Goal: Information Seeking & Learning: Learn about a topic

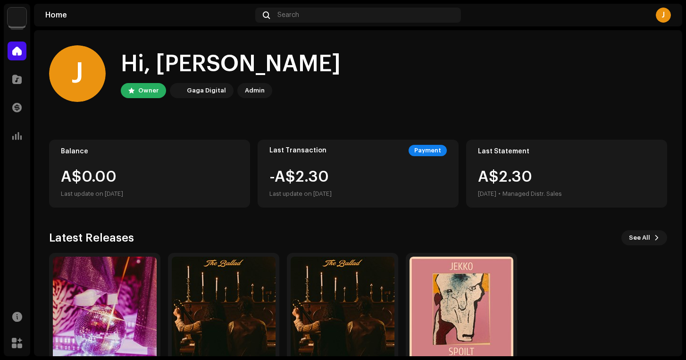
click at [532, 186] on div "A$2.[DATE] • Managed Distr. Sales" at bounding box center [520, 184] width 84 height 30
click at [17, 22] on img at bounding box center [17, 17] width 19 height 19
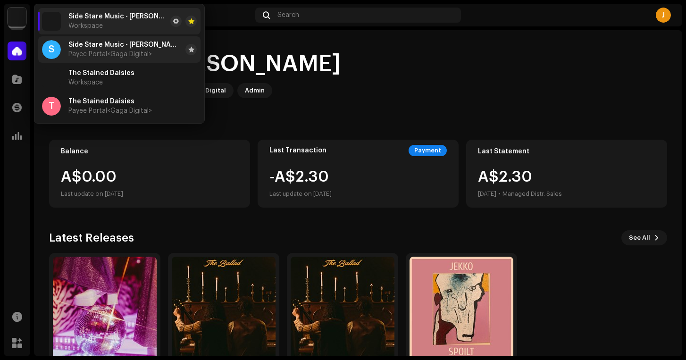
click at [74, 51] on span "Payee Portal <Gaga Digital>" at bounding box center [110, 55] width 84 height 8
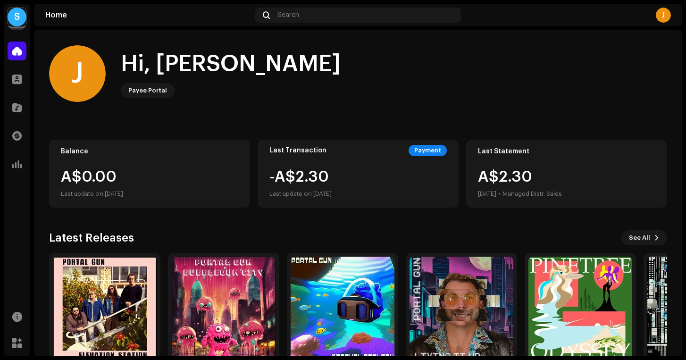
scroll to position [48, 0]
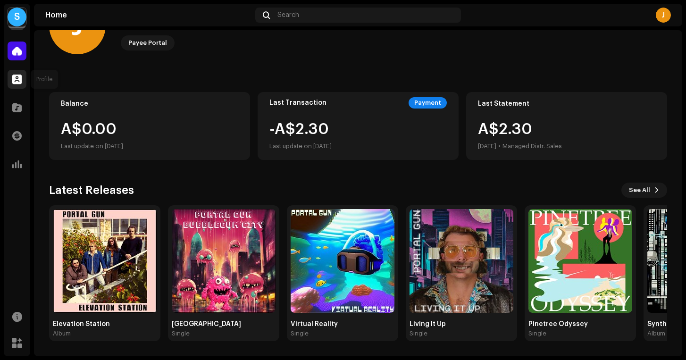
click at [9, 82] on div at bounding box center [17, 79] width 19 height 19
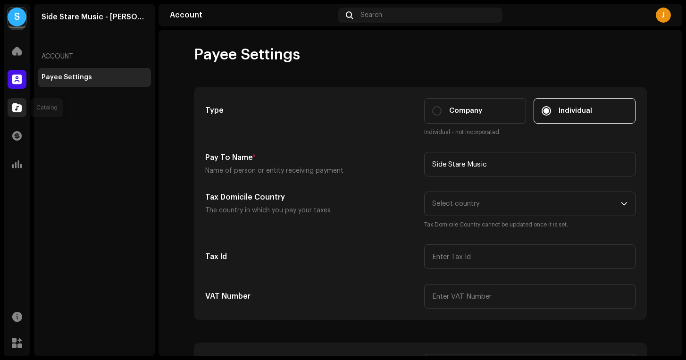
click at [19, 107] on span at bounding box center [16, 108] width 9 height 8
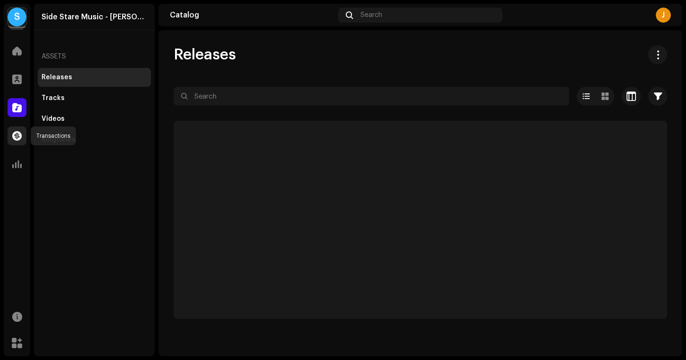
click at [17, 137] on span at bounding box center [16, 136] width 9 height 8
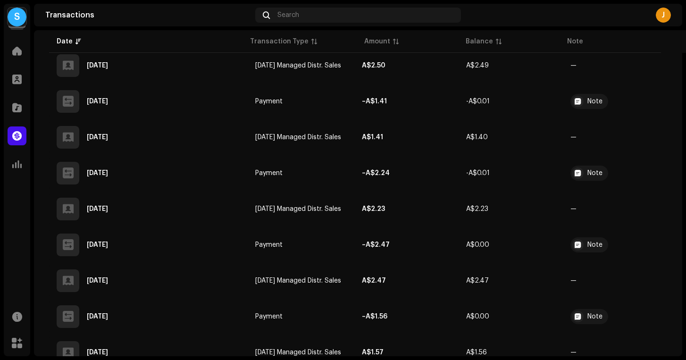
scroll to position [1403, 0]
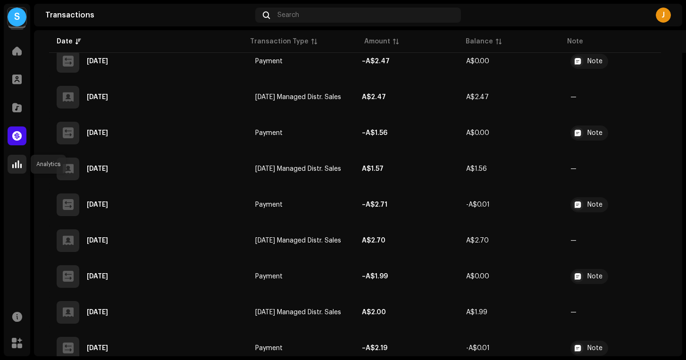
click at [18, 162] on span at bounding box center [16, 165] width 9 height 8
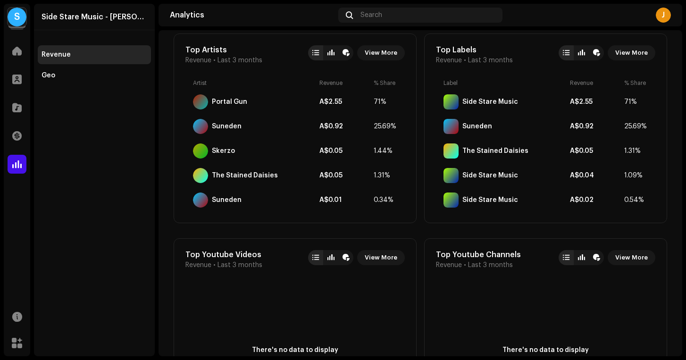
scroll to position [518, 0]
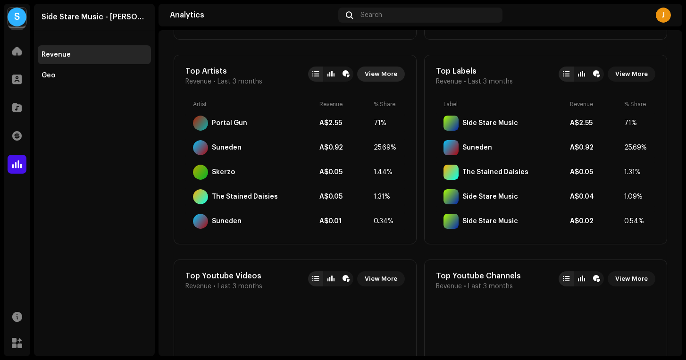
click at [382, 72] on span "View More" at bounding box center [381, 74] width 33 height 19
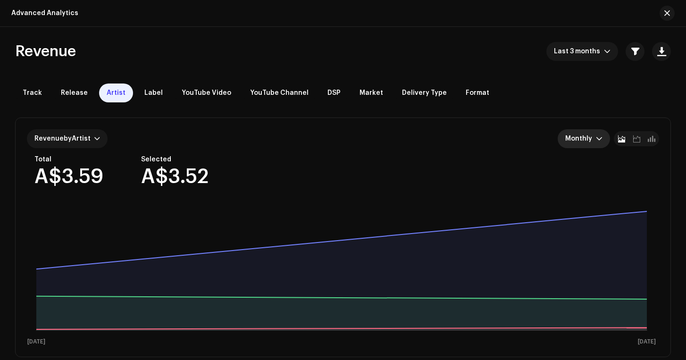
click at [588, 133] on span "Monthly" at bounding box center [581, 138] width 31 height 19
click at [583, 179] on div "Yearly" at bounding box center [576, 180] width 21 height 9
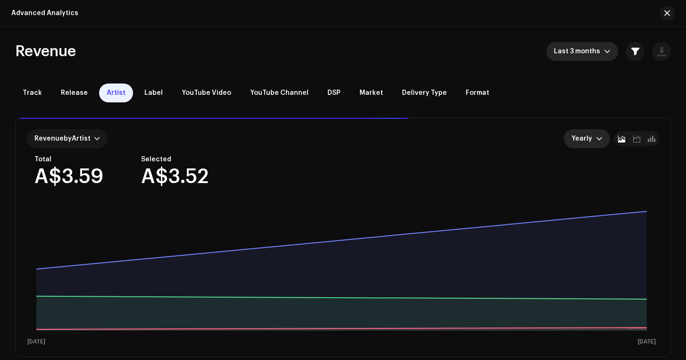
click at [580, 51] on span "Last 3 months" at bounding box center [579, 51] width 50 height 19
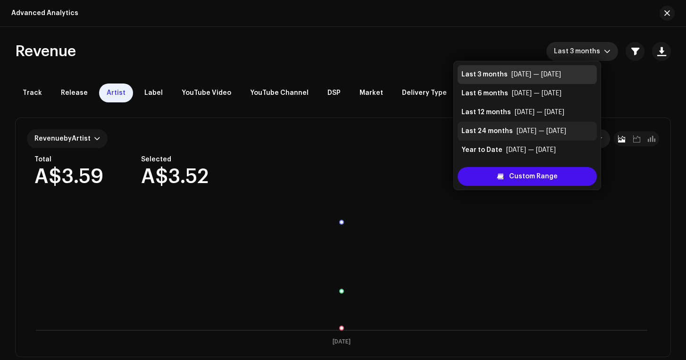
click at [523, 127] on div "[DATE] — [DATE]" at bounding box center [542, 131] width 50 height 9
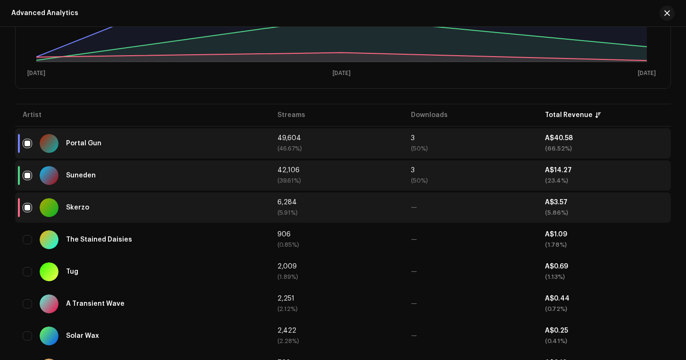
scroll to position [341, 0]
